Goal: Find specific page/section: Find specific page/section

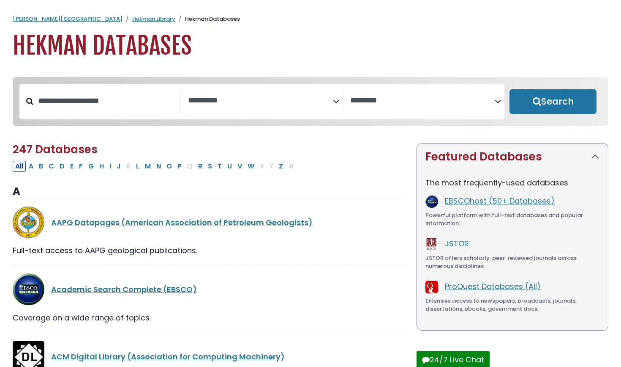
select select "Database Subject Filter"
select select "Database Vendors Filter"
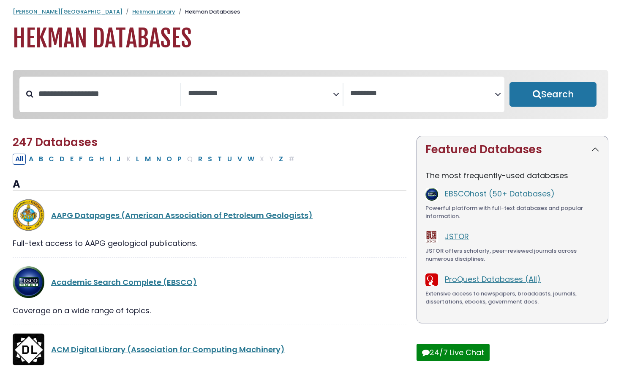
scroll to position [4, 0]
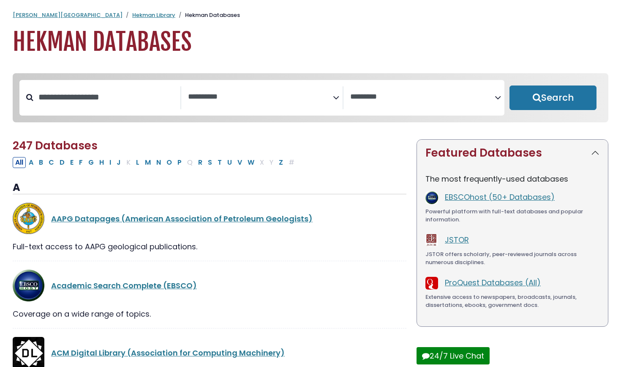
click at [241, 100] on textarea "Search" at bounding box center [260, 97] width 145 height 9
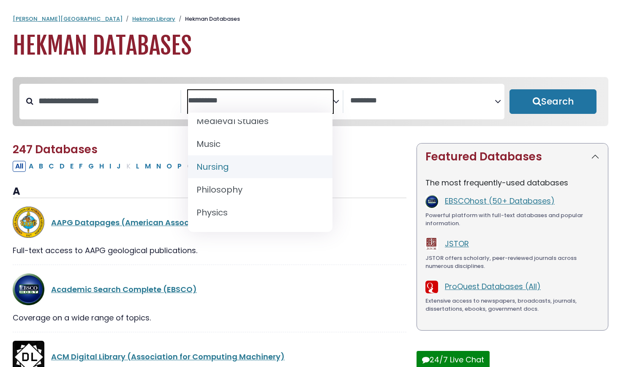
scroll to position [645, 0]
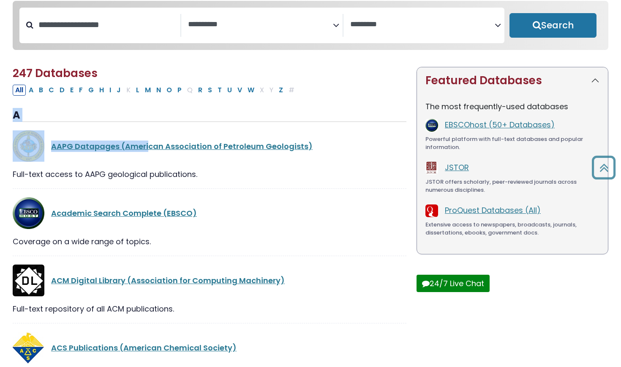
scroll to position [63, 0]
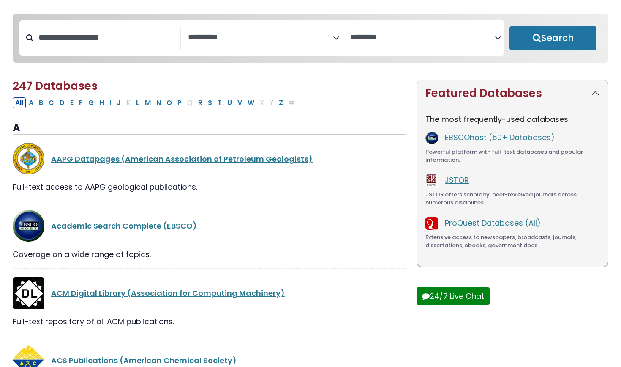
click at [377, 54] on div "**********" at bounding box center [261, 38] width 485 height 36
click at [476, 138] on link "EBSCOhost (50+ Databases)" at bounding box center [500, 137] width 110 height 11
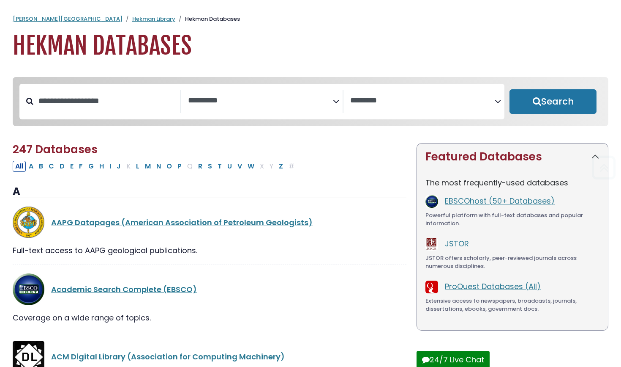
scroll to position [0, 0]
click at [276, 106] on span "Search filters" at bounding box center [260, 101] width 145 height 23
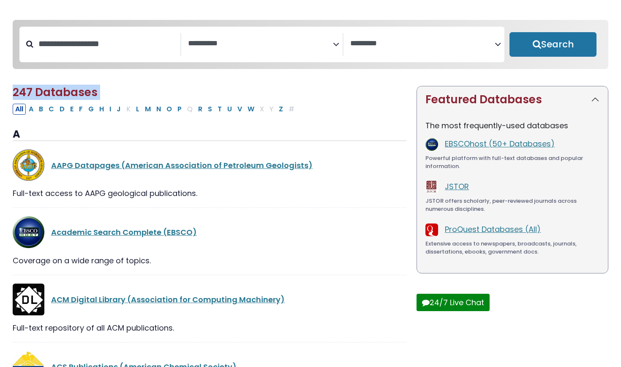
scroll to position [68, 0]
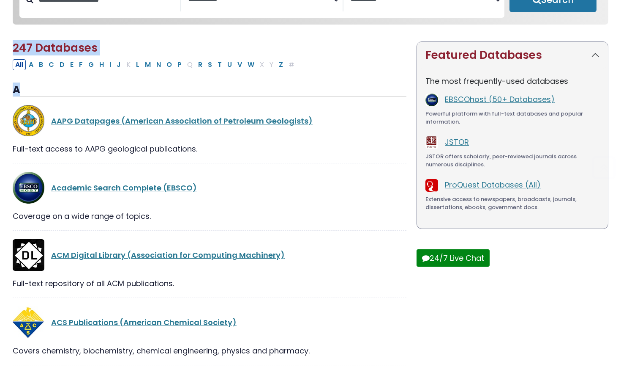
scroll to position [104, 0]
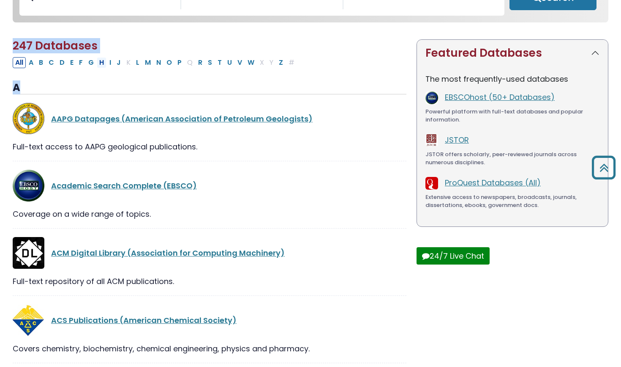
click at [107, 66] on button "H" at bounding box center [102, 62] width 10 height 11
select select "Database Subject Filter"
select select "Database Vendors Filter"
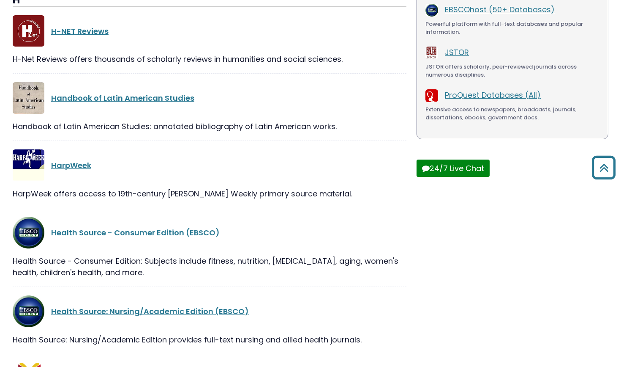
scroll to position [203, 0]
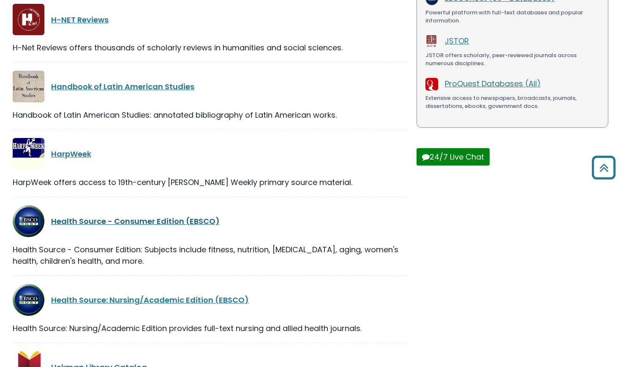
click at [151, 220] on link "Health Source - Consumer Edition (EBSCO)" at bounding box center [135, 221] width 169 height 11
